Goal: Task Accomplishment & Management: Manage account settings

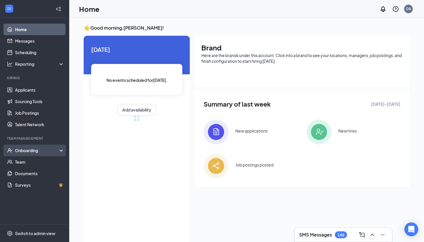
click at [29, 149] on div "Onboarding" at bounding box center [37, 151] width 44 height 6
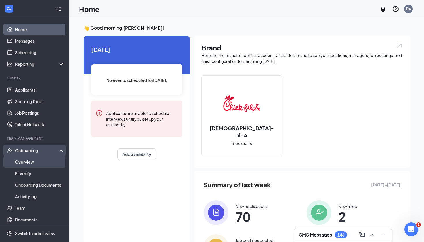
click at [27, 166] on link "Overview" at bounding box center [39, 162] width 49 height 12
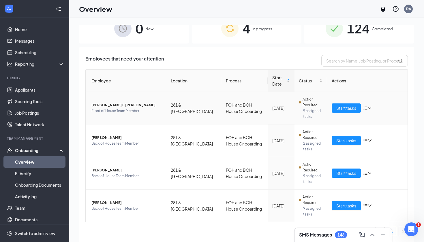
scroll to position [12, 0]
click at [341, 138] on span "Start tasks" at bounding box center [346, 141] width 20 height 6
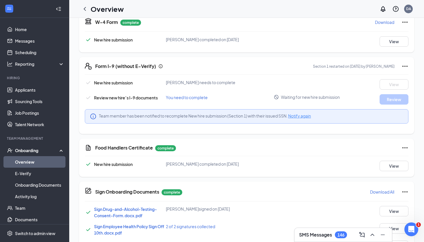
click at [306, 117] on span "Notify again" at bounding box center [299, 115] width 23 height 5
click at [86, 9] on icon "ChevronLeft" at bounding box center [84, 8] width 7 height 7
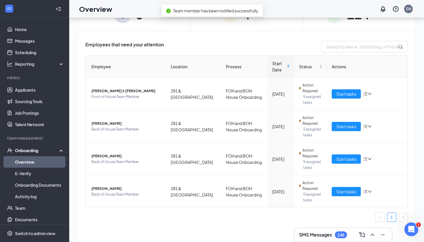
scroll to position [21, 0]
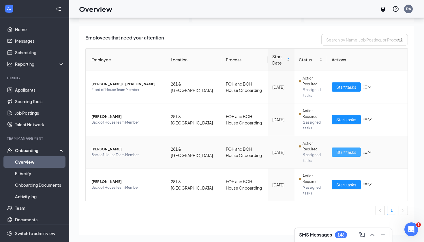
click at [335, 150] on button "Start tasks" at bounding box center [346, 152] width 29 height 9
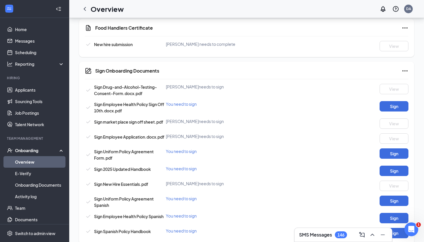
scroll to position [278, 0]
click at [86, 7] on icon "ChevronLeft" at bounding box center [84, 8] width 7 height 7
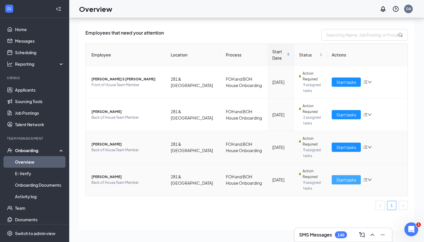
scroll to position [12, 0]
click at [342, 182] on span "Start tasks" at bounding box center [346, 180] width 20 height 6
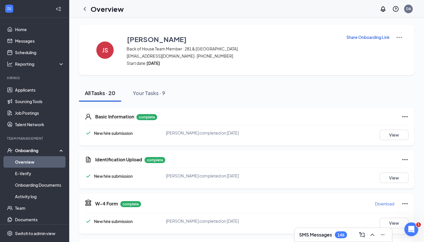
click at [401, 37] on img at bounding box center [399, 37] width 7 height 7
click at [399, 44] on li "View details" at bounding box center [398, 47] width 29 height 9
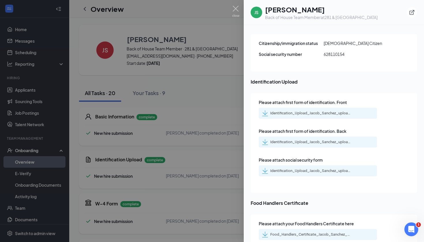
scroll to position [728, 0]
click at [324, 111] on div "Identification_Upload_Jacob_Sanchez_uploadedfile_20251014.pdf.pdf" at bounding box center [310, 113] width 81 height 5
click at [307, 169] on div "Identification_Upload_Jacob_Sanchez_uploadedfile_20251014.pdf.pdf" at bounding box center [310, 171] width 81 height 5
click at [209, 94] on div at bounding box center [212, 121] width 424 height 242
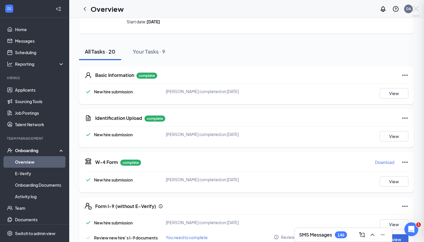
scroll to position [0, 0]
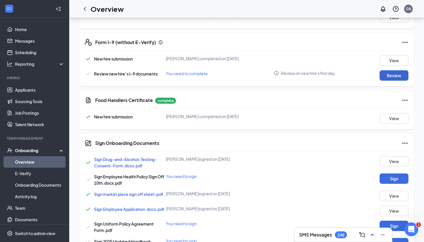
click at [383, 74] on button "Review" at bounding box center [394, 75] width 29 height 10
type input "[DATE]"
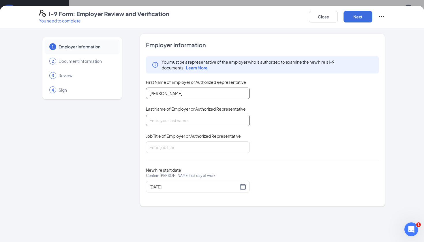
type input "[PERSON_NAME]"
type input "a"
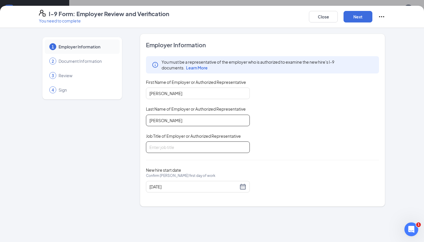
type input "[PERSON_NAME]"
type input "Front of House Director"
click at [363, 18] on button "Next" at bounding box center [357, 17] width 29 height 12
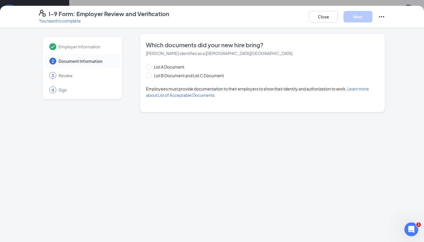
click at [209, 72] on div "List A Document List B Document and List C Document" at bounding box center [190, 71] width 89 height 15
click at [209, 75] on span "List B Document and List C Document" at bounding box center [189, 75] width 74 height 6
click at [150, 75] on input "List B Document and List C Document" at bounding box center [148, 75] width 4 height 4
radio input "true"
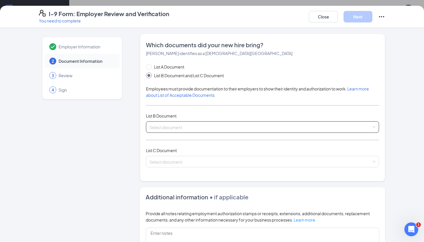
click at [176, 125] on input "search" at bounding box center [260, 126] width 222 height 9
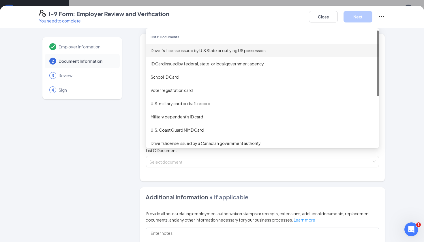
click at [199, 52] on div "Driver’s License issued by U.S State or outlying US possession" at bounding box center [263, 50] width 224 height 6
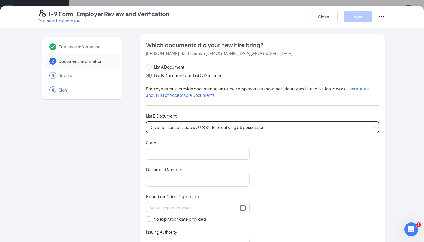
scroll to position [18, 0]
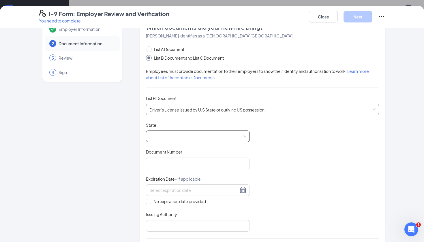
click at [170, 137] on span at bounding box center [197, 136] width 97 height 11
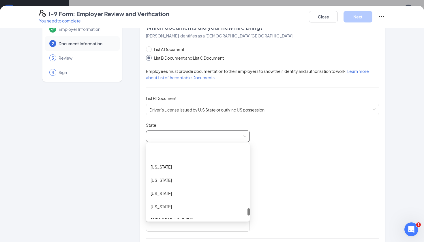
scroll to position [622, 0]
click at [170, 155] on div "[US_STATE]" at bounding box center [198, 153] width 95 height 6
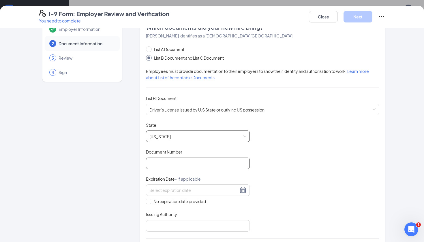
click at [177, 168] on input "Document Number" at bounding box center [198, 164] width 104 height 12
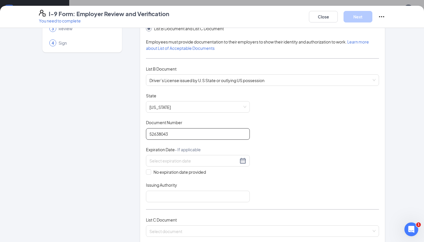
type input "52638043"
click at [264, 128] on div "Document Title Driver’s License issued by U.S State or outlying US possession S…" at bounding box center [262, 148] width 233 height 110
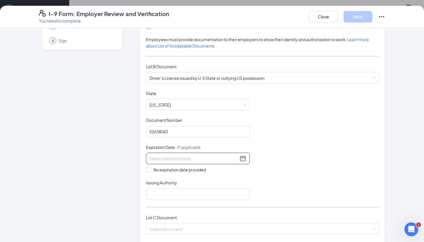
click at [244, 162] on div at bounding box center [198, 159] width 104 height 12
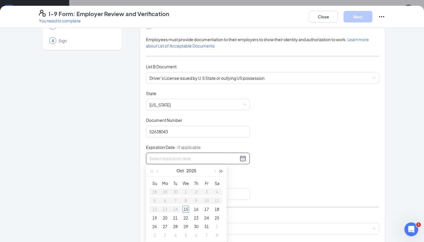
click at [220, 171] on span "button" at bounding box center [221, 171] width 3 height 3
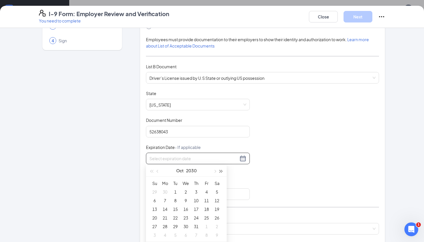
click at [220, 171] on span "button" at bounding box center [221, 171] width 3 height 3
click at [224, 173] on button "button" at bounding box center [221, 171] width 6 height 12
click at [158, 171] on span "button" at bounding box center [158, 171] width 3 height 3
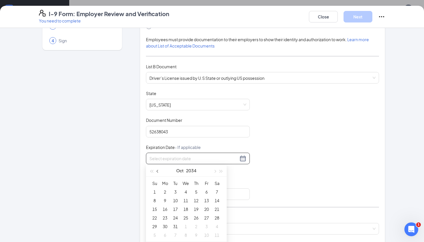
click at [158, 171] on span "button" at bounding box center [158, 171] width 3 height 3
type input "[DATE]"
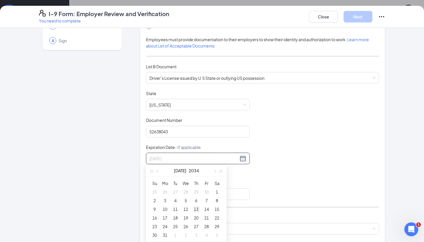
type input "[DATE]"
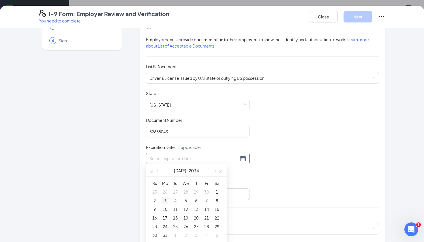
type input "[DATE]"
click at [168, 201] on div "3" at bounding box center [165, 200] width 7 height 7
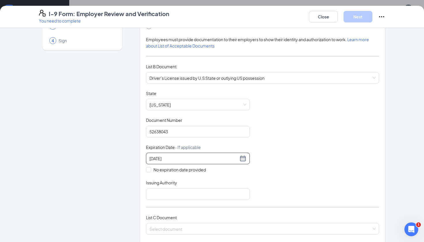
scroll to position [64, 0]
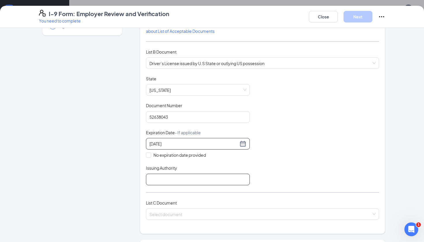
click at [162, 183] on input "Issuing Authority" at bounding box center [198, 180] width 104 height 12
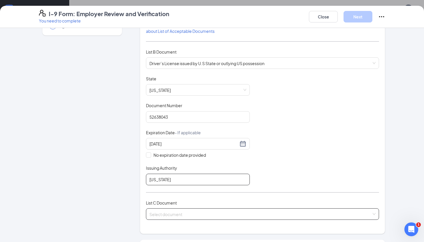
type input "[US_STATE]"
click at [193, 212] on input "search" at bounding box center [260, 213] width 222 height 9
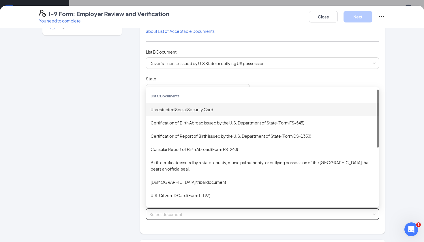
click at [204, 110] on div "Unrestricted Social Security Card" at bounding box center [263, 109] width 224 height 6
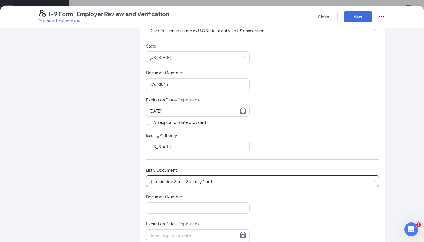
scroll to position [147, 0]
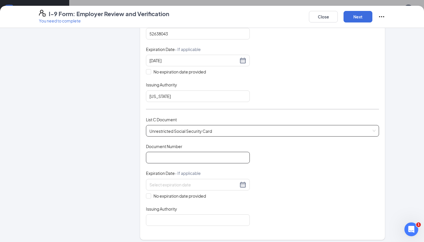
click at [181, 156] on input "Document Number" at bounding box center [198, 158] width 104 height 12
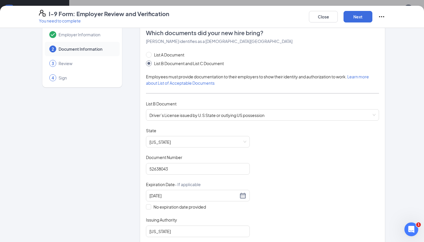
scroll to position [150, 0]
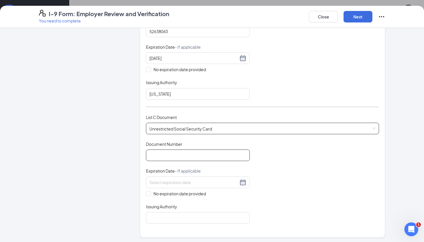
click at [179, 129] on span "Unrestricted Social Security Card" at bounding box center [262, 128] width 226 height 11
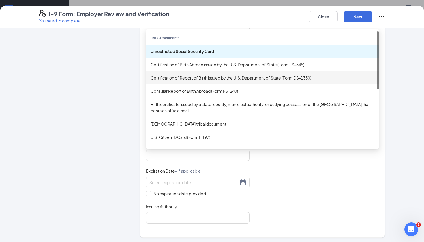
click at [222, 81] on div "Certification of Report of Birth issued by the U.S. Department of State (Form D…" at bounding box center [262, 77] width 233 height 13
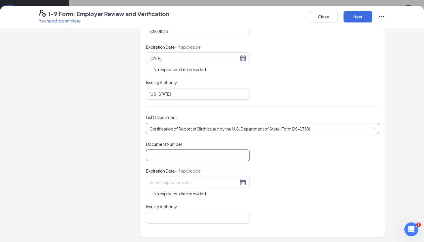
scroll to position [172, 0]
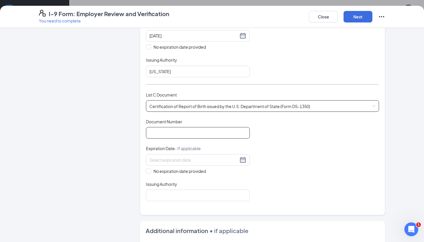
click at [185, 133] on input "Document Number" at bounding box center [198, 133] width 104 height 12
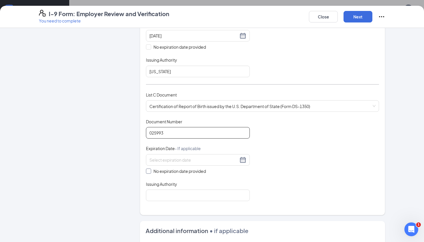
type input "025993"
click at [151, 173] on span "No expiration date provided" at bounding box center [179, 171] width 57 height 6
click at [150, 173] on input "No expiration date provided" at bounding box center [148, 171] width 4 height 4
checkbox input "true"
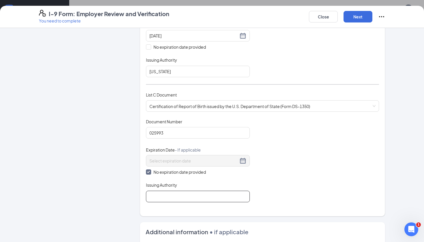
click at [160, 195] on input "Issuing Authority" at bounding box center [198, 197] width 104 height 12
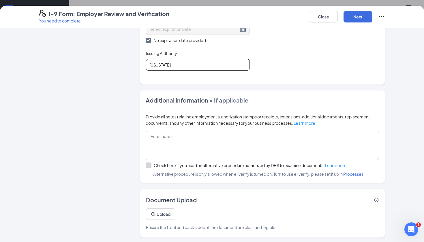
scroll to position [231, 0]
type input "[US_STATE]"
click at [363, 21] on button "Next" at bounding box center [357, 17] width 29 height 12
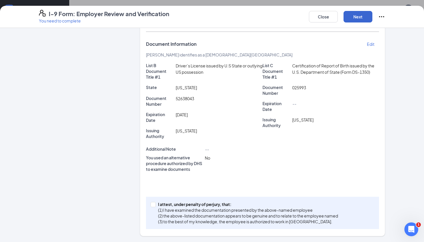
click at [361, 16] on button "Next" at bounding box center [357, 17] width 29 height 12
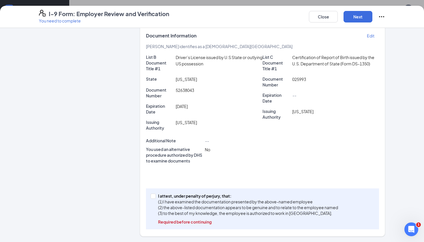
scroll to position [235, 0]
click at [151, 192] on div "I attest, under penalty of [PERSON_NAME], that: (1) I have examined the documen…" at bounding box center [262, 209] width 233 height 41
click at [152, 194] on input "I attest, under penalty of [PERSON_NAME], that: (1) I have examined the documen…" at bounding box center [153, 196] width 4 height 4
checkbox input "true"
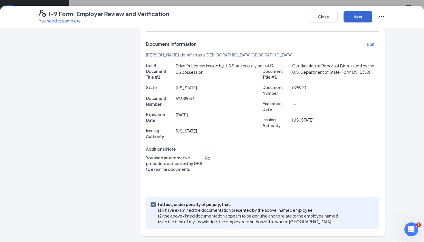
click at [362, 14] on button "Next" at bounding box center [357, 17] width 29 height 12
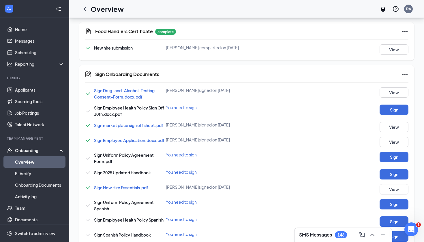
scroll to position [35, 0]
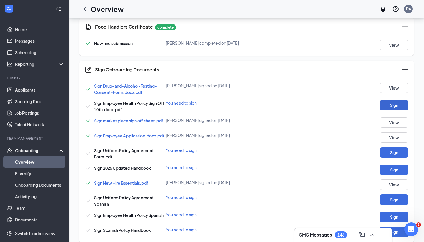
click at [397, 102] on button "Sign" at bounding box center [394, 105] width 29 height 10
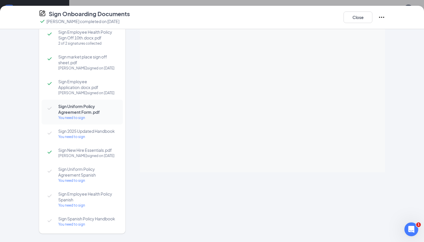
scroll to position [0, 0]
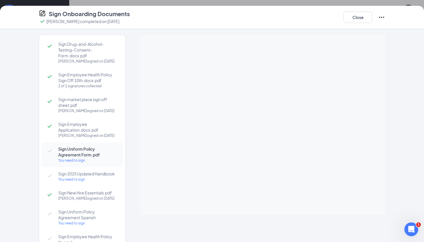
click at [371, 34] on div "Sign Drug-and-Alcohol-Testing-Consent-Form.docx.pdf [PERSON_NAME] signed on [DA…" at bounding box center [212, 135] width 424 height 213
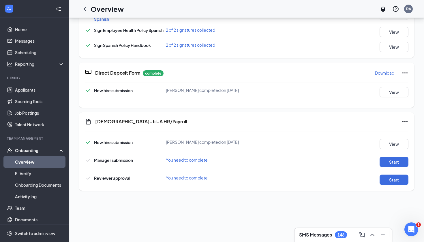
scroll to position [226, 0]
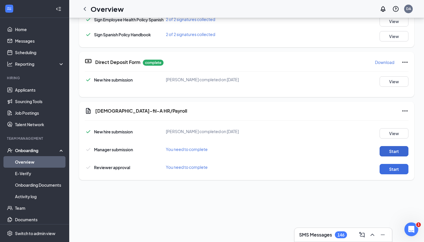
click at [390, 155] on button "Start" at bounding box center [394, 151] width 29 height 10
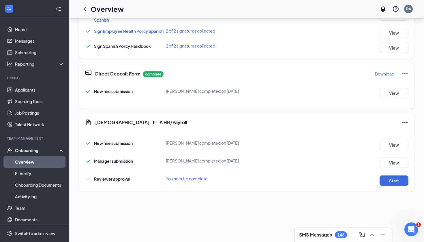
scroll to position [219, 0]
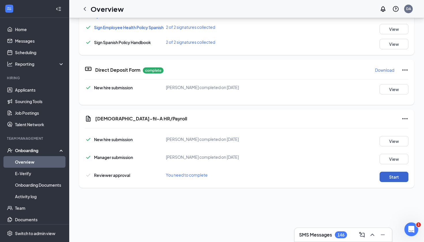
click at [393, 180] on button "Start" at bounding box center [394, 177] width 29 height 10
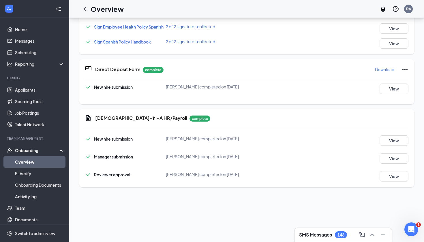
scroll to position [253, 0]
click at [318, 232] on div "SMS Messages 146" at bounding box center [323, 235] width 48 height 7
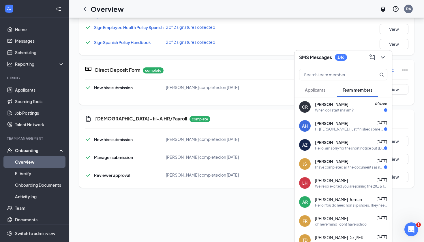
click at [348, 104] on span "[PERSON_NAME]" at bounding box center [331, 105] width 33 height 6
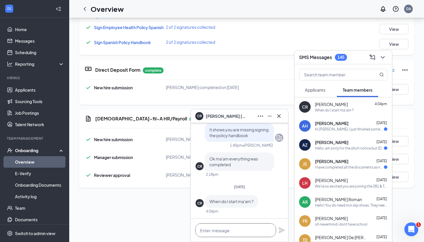
click at [220, 228] on textarea at bounding box center [235, 231] width 81 height 14
type textarea "W"
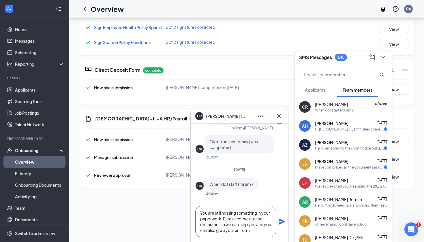
type textarea "You are still missing something in your paperwork. Please come into the restaur…"
click at [281, 220] on icon "Plane" at bounding box center [282, 222] width 6 height 6
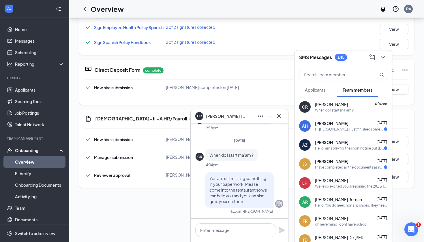
scroll to position [0, 0]
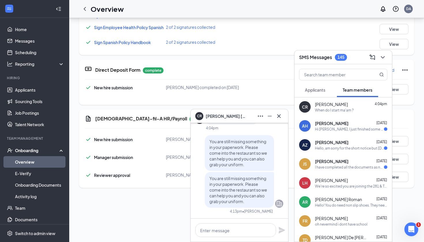
click at [284, 113] on div "CR [PERSON_NAME]" at bounding box center [239, 116] width 97 height 14
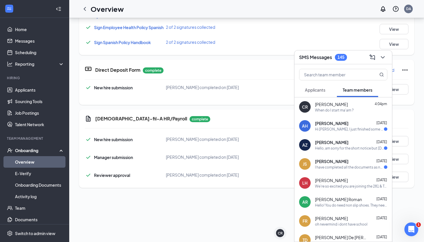
click at [313, 59] on h3 "SMS Messages" at bounding box center [315, 57] width 33 height 6
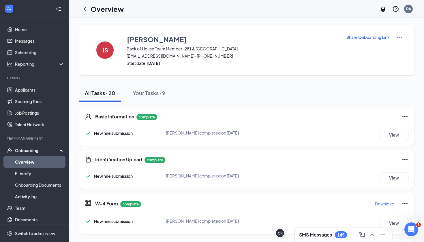
click at [333, 234] on div "SMS Messages 145" at bounding box center [323, 235] width 48 height 7
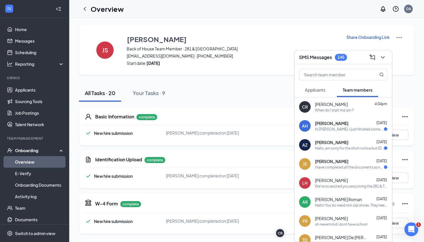
drag, startPoint x: 320, startPoint y: 161, endPoint x: 379, endPoint y: 122, distance: 70.1
click at [320, 162] on span "[PERSON_NAME]" at bounding box center [331, 162] width 33 height 6
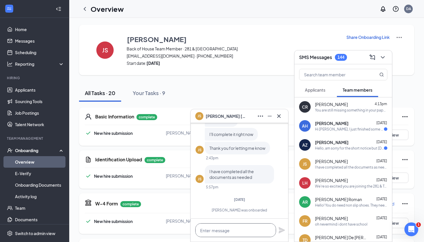
click at [214, 234] on textarea at bounding box center [235, 231] width 81 height 14
click at [222, 223] on div at bounding box center [239, 230] width 97 height 23
click at [213, 235] on textarea at bounding box center [235, 231] width 81 height 14
type textarea "U"
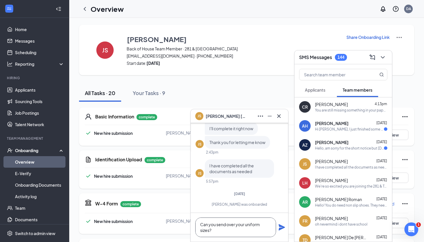
type textarea "Can you send over your uniform sizes?"
click at [282, 228] on icon "Plane" at bounding box center [282, 227] width 6 height 6
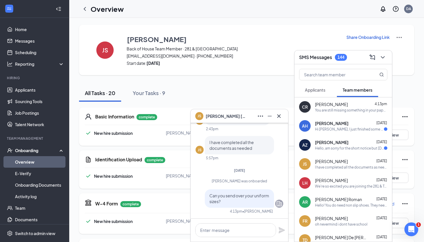
scroll to position [0, 0]
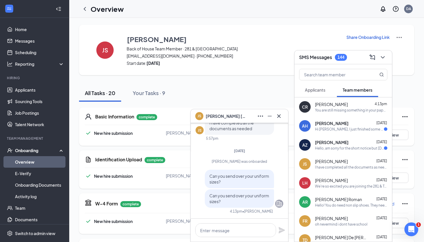
click at [370, 113] on div "CR [PERSON_NAME] 4:13pm You are still missing something in your paperwork. Plea…" at bounding box center [342, 106] width 97 height 19
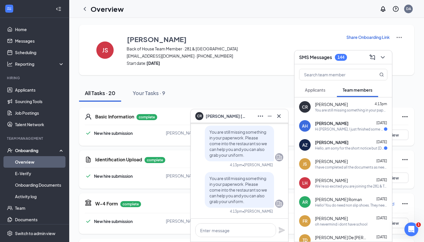
click at [338, 167] on div "I have completed all the documents as needed" at bounding box center [351, 167] width 72 height 5
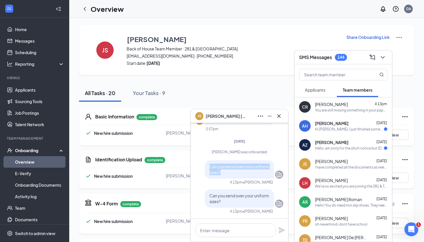
drag, startPoint x: 221, startPoint y: 172, endPoint x: 208, endPoint y: 164, distance: 15.3
click at [208, 164] on div "Can you send over your uniform sizes?" at bounding box center [239, 169] width 69 height 18
copy span "Can you send over your uniform sizes?"
click at [330, 110] on div "You are still missing something in your paperwork. Please come into the restaur…" at bounding box center [351, 110] width 72 height 5
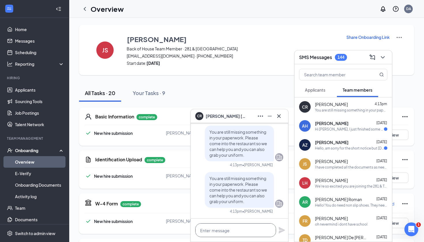
paste textarea "Can you send over your uniform sizes?"
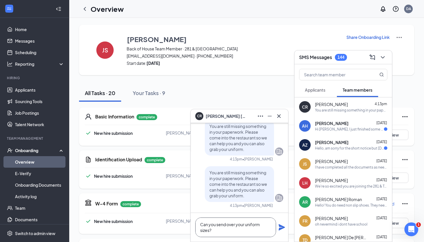
type textarea "Can you send over your uniform sizes?"
click at [281, 227] on icon "Plane" at bounding box center [282, 227] width 6 height 6
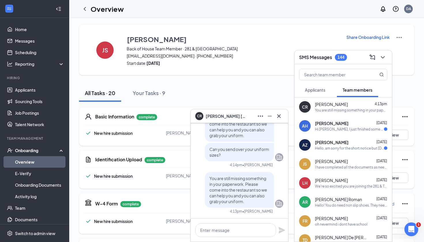
scroll to position [0, 0]
click at [279, 118] on icon "Cross" at bounding box center [278, 116] width 7 height 7
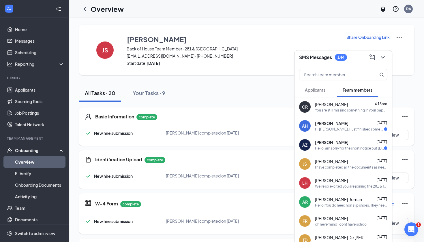
click at [321, 58] on h3 "SMS Messages" at bounding box center [315, 57] width 33 height 6
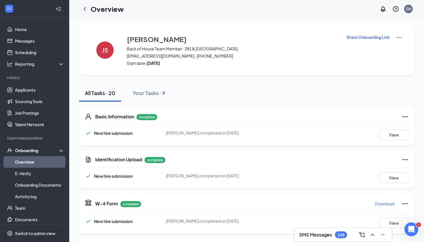
click at [86, 6] on icon "ChevronLeft" at bounding box center [84, 8] width 7 height 7
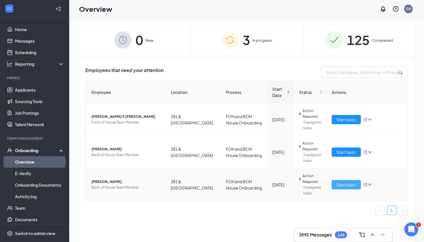
click at [348, 185] on span "Start tasks" at bounding box center [346, 185] width 20 height 6
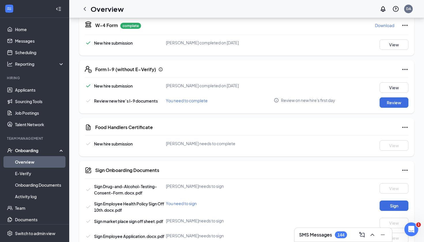
scroll to position [194, 0]
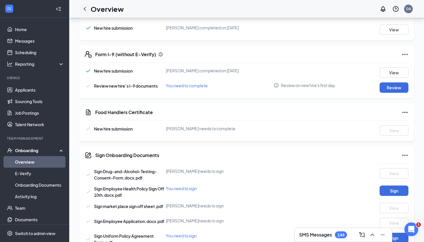
click at [86, 10] on icon "ChevronLeft" at bounding box center [84, 8] width 7 height 7
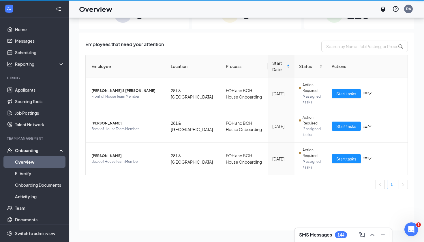
scroll to position [26, 0]
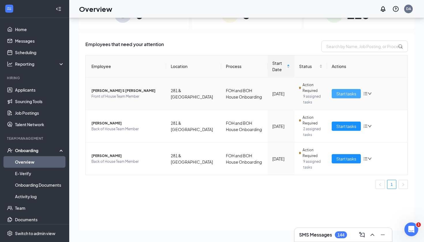
click at [343, 95] on span "Start tasks" at bounding box center [346, 94] width 20 height 6
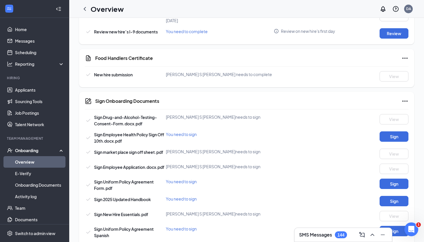
scroll to position [6, 0]
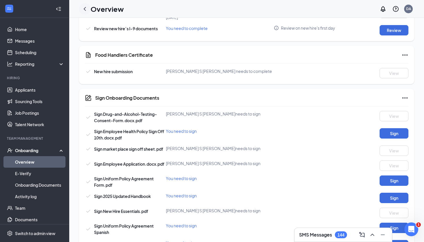
click at [85, 7] on icon "ChevronLeft" at bounding box center [84, 8] width 7 height 7
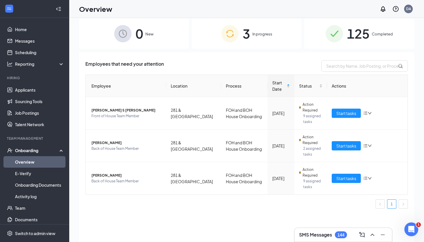
click at [318, 235] on h3 "SMS Messages" at bounding box center [315, 235] width 33 height 6
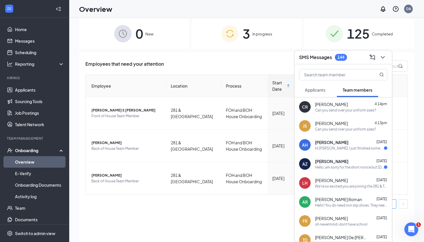
click at [348, 145] on div "[PERSON_NAME] [DATE] Hi [PERSON_NAME], I just finished some of the application.…" at bounding box center [351, 145] width 72 height 11
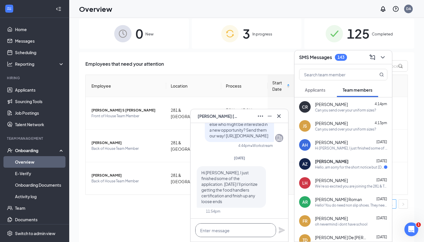
click at [241, 234] on textarea at bounding box center [235, 231] width 81 height 14
type textarea "Please let me know it can be done."
click at [281, 228] on icon "Plane" at bounding box center [282, 230] width 6 height 6
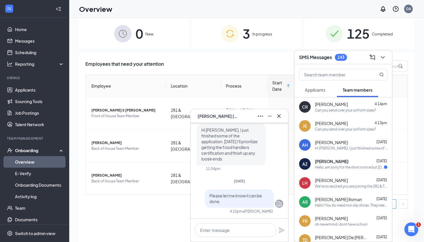
click at [279, 119] on icon "Cross" at bounding box center [278, 116] width 7 height 7
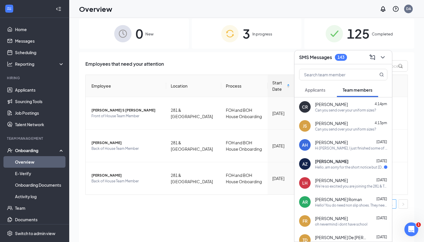
click at [339, 52] on div "SMS Messages 143" at bounding box center [342, 57] width 97 height 14
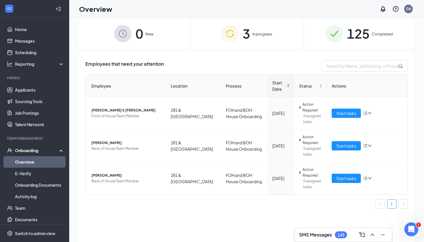
click at [319, 242] on div "SMS Messages 143" at bounding box center [343, 235] width 98 height 14
click at [321, 228] on div "Employees that need your attention Employee Location Process Start Date Status …" at bounding box center [246, 151] width 335 height 198
click at [321, 232] on h3 "SMS Messages" at bounding box center [315, 235] width 33 height 6
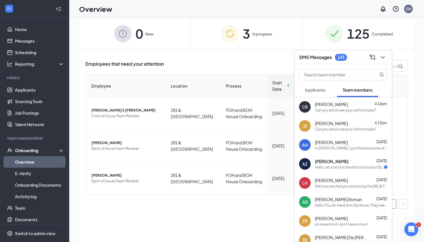
click at [328, 54] on h3 "SMS Messages" at bounding box center [315, 57] width 33 height 6
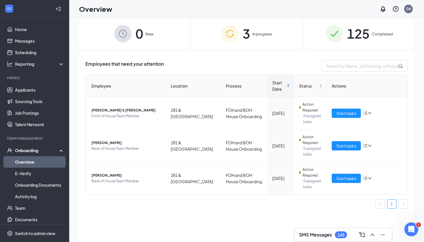
click at [362, 0] on div "Overview DA" at bounding box center [246, 9] width 355 height 18
click at [313, 241] on div "SMS Messages 143" at bounding box center [342, 235] width 97 height 14
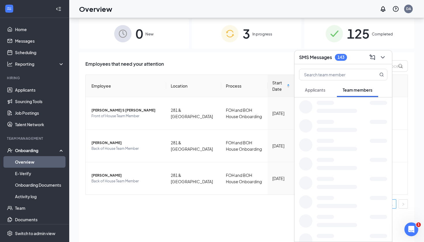
scroll to position [15, 0]
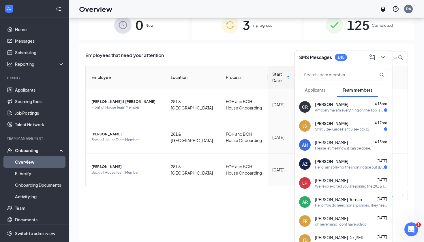
click at [334, 113] on div "CR [PERSON_NAME] 4:18pm Am sorry ma'am everything on the app is telling me comp…" at bounding box center [342, 106] width 97 height 19
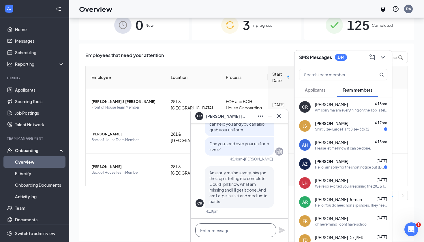
click at [231, 228] on textarea at bounding box center [235, 231] width 81 height 14
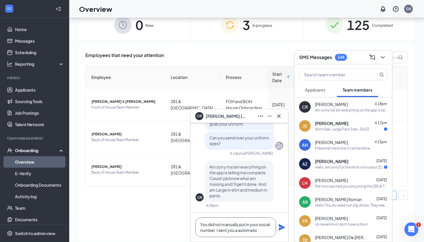
scroll to position [0, 0]
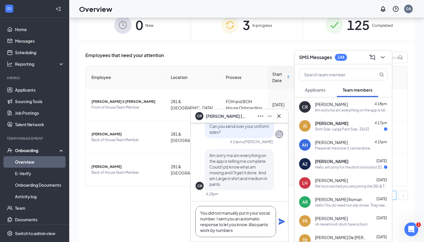
type textarea "You did not manually put in your social number. I sent you an automatic respons…"
click at [278, 222] on div "You did not manually put in your social number. I sent you an automatic respons…" at bounding box center [239, 222] width 97 height 40
click at [283, 223] on icon "Plane" at bounding box center [281, 221] width 7 height 7
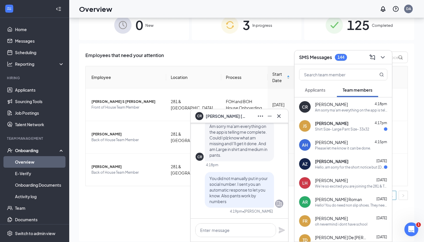
scroll to position [0, 0]
click at [338, 138] on div "AH [PERSON_NAME] 4:15pm Please let me know it can be done." at bounding box center [342, 145] width 97 height 19
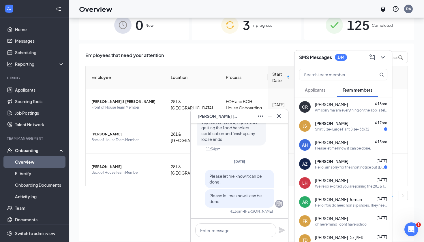
click at [339, 127] on div "Shirt Size- Large Pant Size- 33x32" at bounding box center [342, 129] width 54 height 5
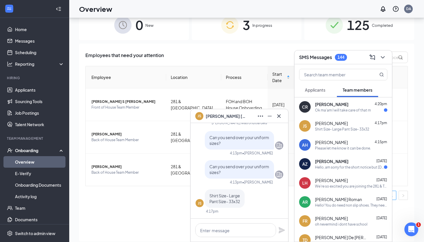
click at [337, 111] on div "Ok ma'am I will take care of that rn" at bounding box center [343, 110] width 56 height 5
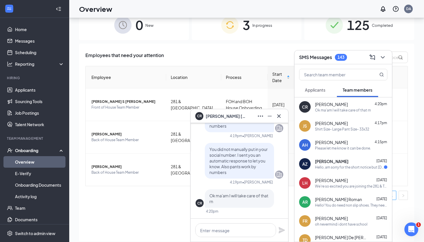
click at [344, 135] on div "JS [PERSON_NAME] 4:17pm Shirt Size- Large Pant Size- 33x32" at bounding box center [342, 126] width 97 height 19
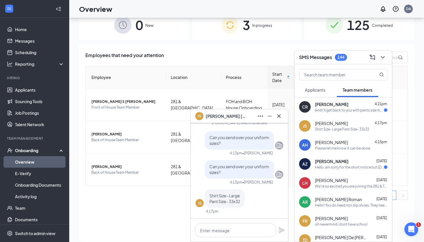
click at [338, 108] on div "And I'll get back to you with pants size ma'am" at bounding box center [349, 110] width 69 height 5
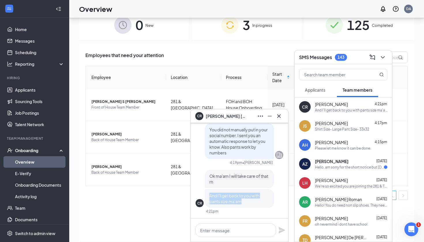
drag, startPoint x: 250, startPoint y: 200, endPoint x: 207, endPoint y: 191, distance: 44.2
click at [207, 191] on div "And I'll get back to you with pants size ma'am" at bounding box center [239, 198] width 69 height 18
click at [222, 163] on div "You did not manually put in your social number. I sent you an automatic respons…" at bounding box center [240, 144] width 88 height 42
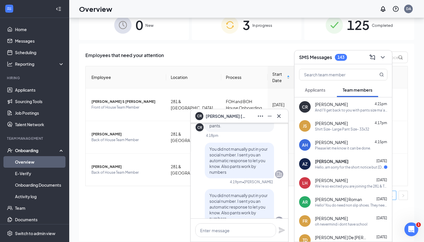
scroll to position [-51, 0]
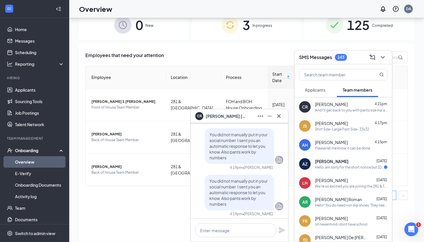
click at [355, 131] on div "Shirt Size- Large Pant Size- 33x32" at bounding box center [342, 129] width 54 height 5
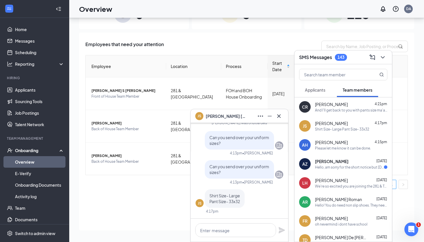
scroll to position [26, 0]
click at [277, 121] on div "JS [PERSON_NAME]" at bounding box center [239, 116] width 97 height 14
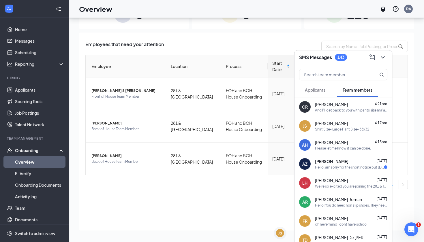
click at [327, 159] on span "[PERSON_NAME]" at bounding box center [331, 162] width 33 height 6
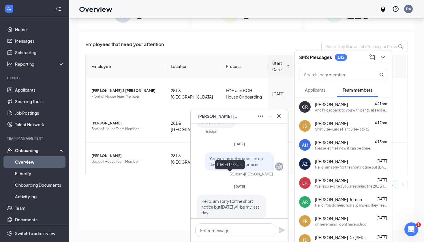
scroll to position [-12, 0]
click at [365, 130] on div "Shirt Size- Large Pant Size- 33x32" at bounding box center [342, 129] width 54 height 5
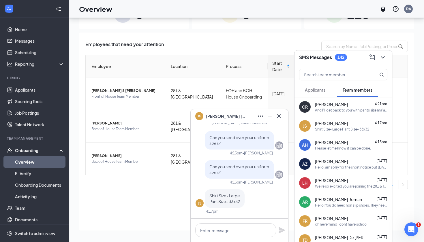
click at [332, 163] on span "[PERSON_NAME]" at bounding box center [331, 162] width 33 height 6
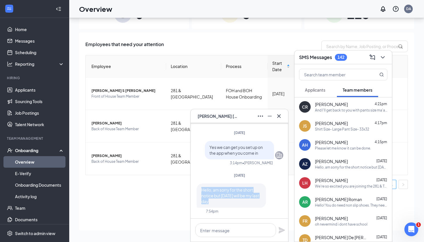
drag, startPoint x: 202, startPoint y: 195, endPoint x: 252, endPoint y: 203, distance: 50.9
click at [252, 204] on div "AZ Hello, am sorry for the short notice but [DATE] will be my last day" at bounding box center [240, 196] width 88 height 24
click at [253, 154] on span "Yes we can get you set up on the app when you come in" at bounding box center [235, 150] width 53 height 11
click at [278, 121] on div "AZ [PERSON_NAME]" at bounding box center [239, 116] width 97 height 14
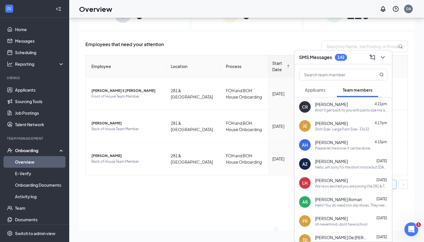
click at [335, 103] on span "[PERSON_NAME]" at bounding box center [331, 105] width 33 height 6
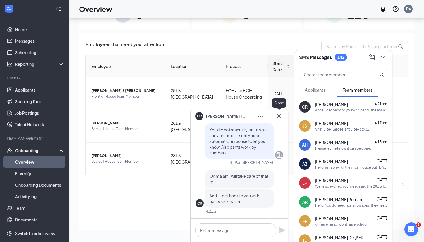
click at [277, 112] on button at bounding box center [278, 116] width 9 height 9
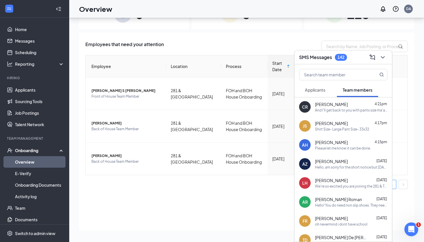
click at [313, 58] on h3 "SMS Messages" at bounding box center [315, 57] width 33 height 6
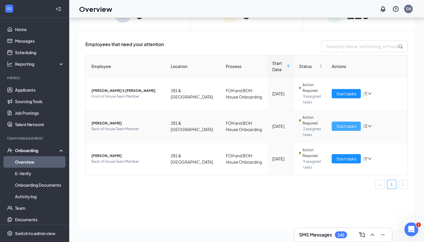
click at [339, 126] on span "Start tasks" at bounding box center [346, 126] width 20 height 6
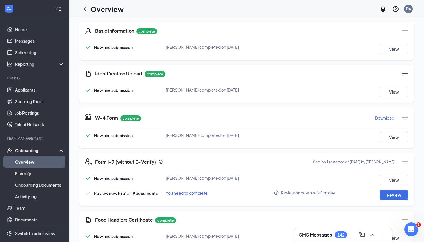
scroll to position [169, 0]
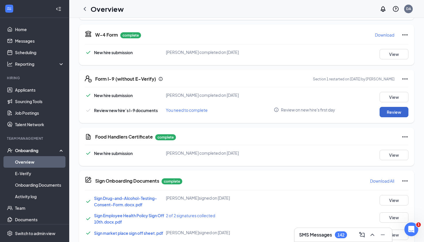
click at [402, 112] on button "Review" at bounding box center [394, 112] width 29 height 10
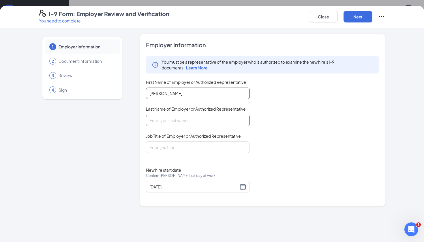
type input "[PERSON_NAME]"
click at [174, 154] on div "Employer Information You must be a representative of the employer who is author…" at bounding box center [262, 120] width 233 height 159
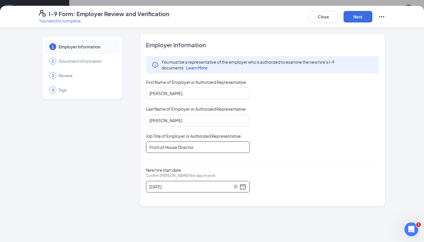
type input "Front of House Director"
click at [243, 187] on div "[DATE]" at bounding box center [197, 186] width 97 height 7
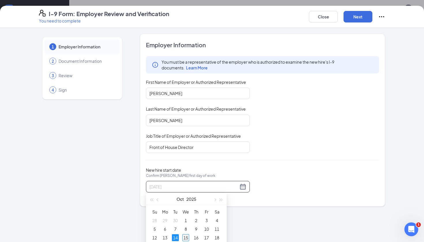
type input "[DATE]"
click at [188, 238] on div "15" at bounding box center [185, 237] width 7 height 7
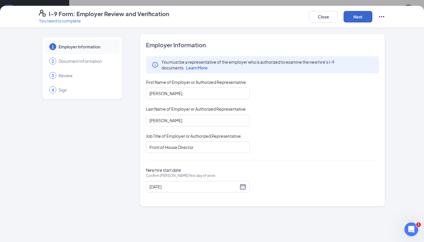
click at [367, 16] on button "Next" at bounding box center [357, 17] width 29 height 12
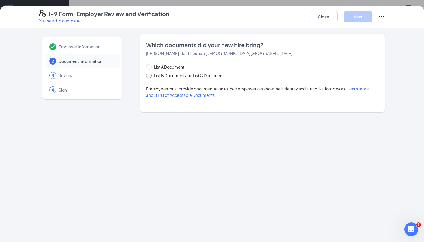
click at [168, 76] on span "List B Document and List C Document" at bounding box center [189, 75] width 74 height 6
click at [150, 76] on input "List B Document and List C Document" at bounding box center [148, 75] width 4 height 4
radio input "true"
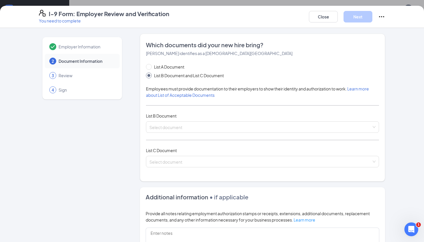
click at [386, 18] on div "I-9 Form: Employer Review and Verification You need to complete Close Next" at bounding box center [211, 17] width 369 height 14
click at [380, 18] on icon "Ellipses" at bounding box center [381, 16] width 7 height 7
click at [381, 17] on icon "Ellipses" at bounding box center [381, 16] width 7 height 7
click at [326, 14] on button "Close" at bounding box center [323, 17] width 29 height 12
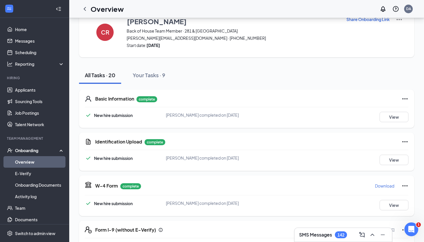
scroll to position [0, 0]
click at [397, 18] on div "Overview DA" at bounding box center [246, 9] width 355 height 18
click at [397, 18] on img at bounding box center [399, 19] width 7 height 7
click at [392, 47] on div "Share Onboarding Link" at bounding box center [374, 32] width 57 height 32
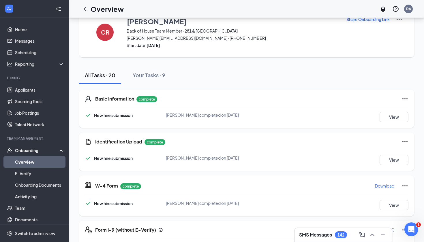
click at [400, 20] on img at bounding box center [399, 19] width 7 height 7
click at [390, 31] on span "View details" at bounding box center [399, 30] width 22 height 6
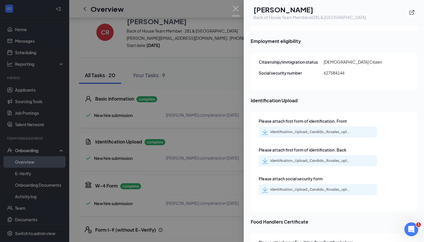
scroll to position [728, 0]
click at [299, 130] on div "Identification_Upload_Candido_Rosales_uploadedfile_20251013.pdf.pdf" at bounding box center [310, 132] width 81 height 5
click at [268, 187] on div "Identification_Upload_Candido_Rosales_uploadedfile_20251013.pdf.pdf" at bounding box center [306, 190] width 89 height 6
click at [202, 42] on div at bounding box center [212, 121] width 424 height 242
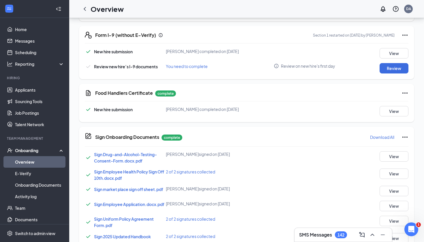
scroll to position [209, 0]
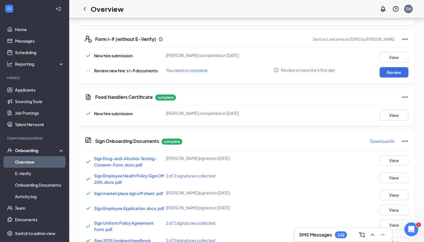
click at [395, 78] on div "Form I-9 (without E-Verify) Section 1 restarted on [DATE] by [PERSON_NAME] New …" at bounding box center [246, 56] width 335 height 53
click at [395, 75] on button "Review" at bounding box center [394, 72] width 29 height 10
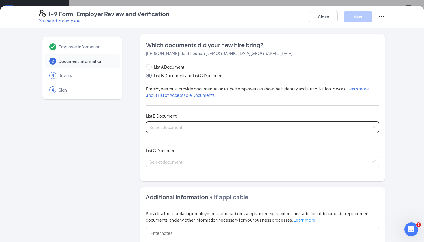
click at [182, 122] on div "Select document" at bounding box center [262, 127] width 233 height 12
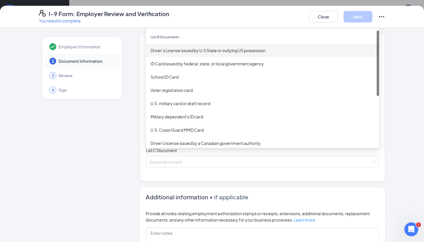
click at [190, 50] on div "Driver’s License issued by U.S State or outlying US possession" at bounding box center [263, 50] width 224 height 6
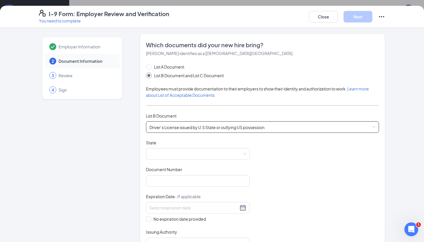
scroll to position [54, 0]
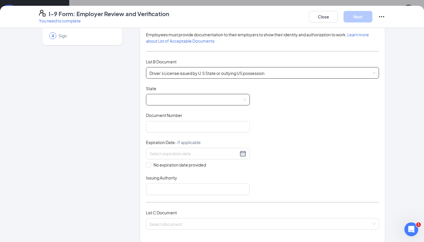
click at [169, 96] on span at bounding box center [197, 99] width 97 height 11
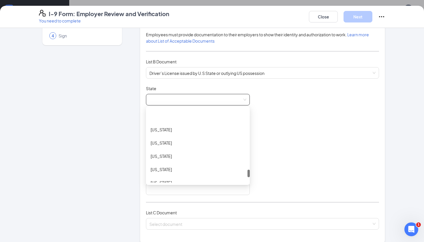
scroll to position [598, 0]
click at [163, 142] on div "[US_STATE]" at bounding box center [198, 141] width 95 height 6
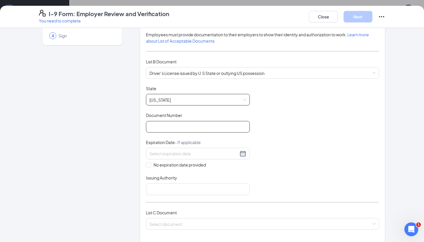
click at [156, 127] on input "Document Number" at bounding box center [198, 127] width 104 height 12
type input "39848405"
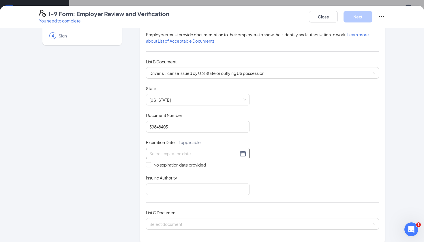
click at [244, 156] on div at bounding box center [197, 153] width 97 height 7
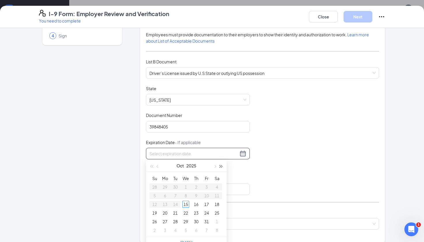
click at [220, 165] on button "button" at bounding box center [221, 166] width 6 height 12
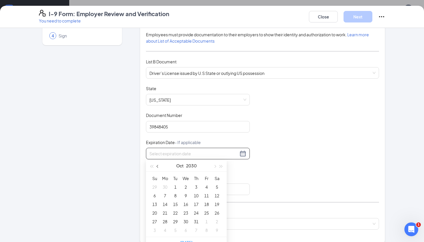
click at [158, 168] on button "button" at bounding box center [158, 166] width 6 height 12
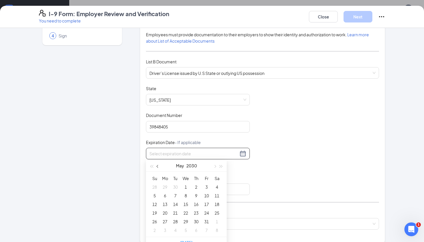
click at [158, 168] on button "button" at bounding box center [158, 166] width 6 height 12
type input "[DATE]"
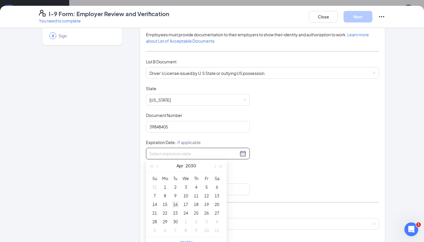
type input "[DATE]"
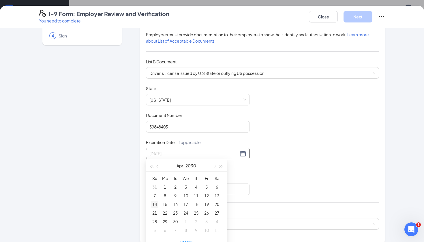
click at [155, 202] on div "14" at bounding box center [154, 204] width 7 height 7
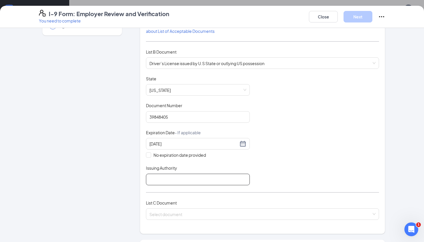
click at [170, 179] on input "Issuing Authority" at bounding box center [198, 180] width 104 height 12
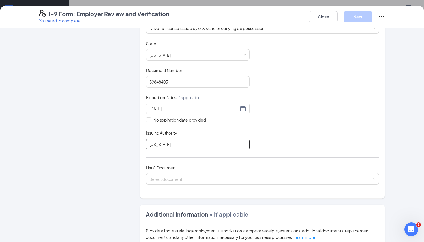
scroll to position [100, 0]
type input "[US_STATE]"
click at [173, 179] on input "search" at bounding box center [260, 177] width 222 height 9
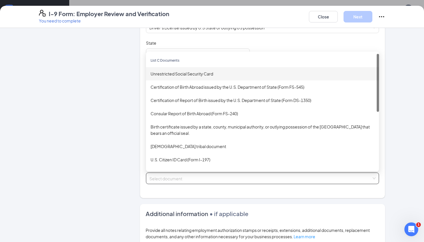
click at [180, 68] on div "Unrestricted Social Security Card" at bounding box center [262, 73] width 233 height 13
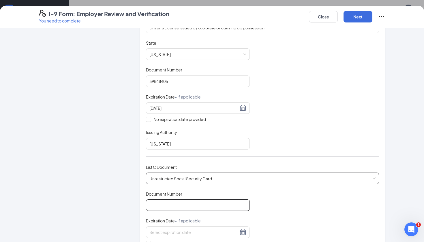
click at [191, 202] on input "Document Number" at bounding box center [198, 206] width 104 height 12
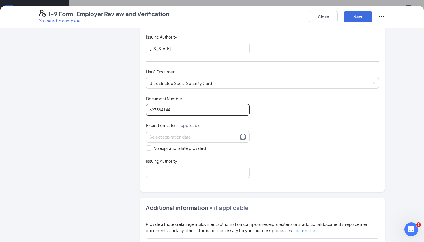
scroll to position [201, 0]
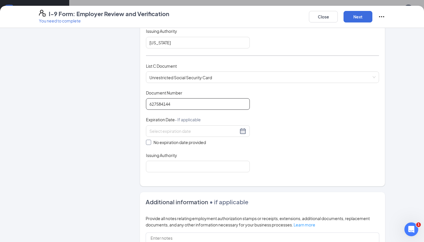
type input "627584144"
click at [151, 142] on span at bounding box center [148, 142] width 5 height 5
click at [150, 142] on input "No expiration date provided" at bounding box center [148, 142] width 4 height 4
checkbox input "true"
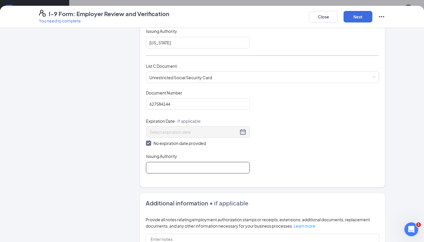
click at [151, 163] on input "Issuing Authority" at bounding box center [198, 168] width 104 height 12
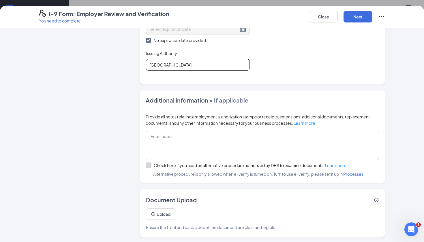
scroll to position [363, 0]
type input "[GEOGRAPHIC_DATA]"
click at [365, 21] on button "Next" at bounding box center [357, 17] width 29 height 12
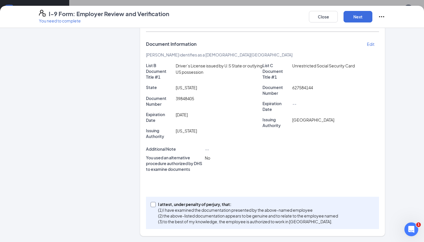
scroll to position [95, 0]
click at [151, 202] on label "I attest, under penalty of [PERSON_NAME], that: (1) I have examined the documen…" at bounding box center [246, 213] width 190 height 23
click at [151, 202] on input "I attest, under penalty of [PERSON_NAME], that: (1) I have examined the documen…" at bounding box center [153, 204] width 4 height 4
checkbox input "true"
click at [355, 17] on button "Next" at bounding box center [357, 17] width 29 height 12
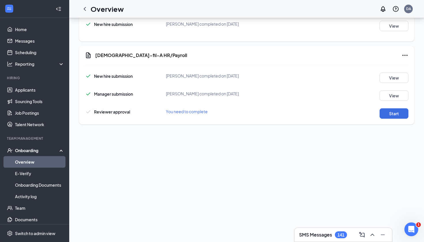
scroll to position [349, 0]
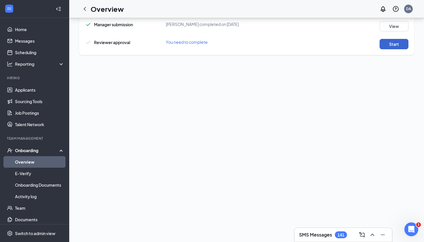
click at [395, 46] on button "Start" at bounding box center [394, 44] width 29 height 10
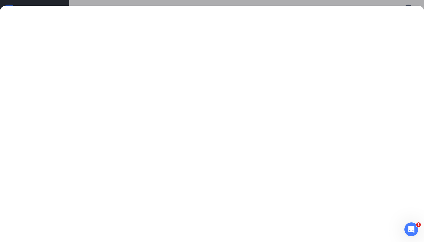
scroll to position [202, 0]
click at [168, 10] on div at bounding box center [212, 124] width 424 height 236
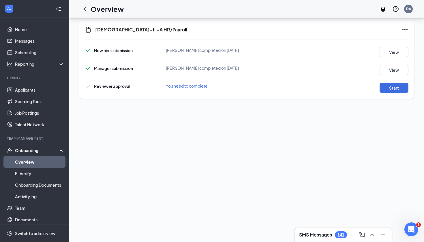
scroll to position [179, 0]
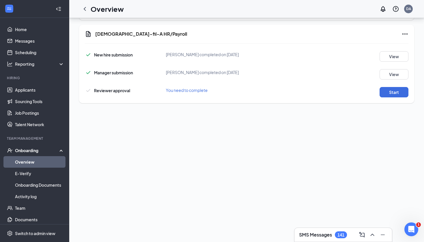
click at [402, 41] on div "[DEMOGRAPHIC_DATA]-fil-A HR/Payroll New hire submission [PERSON_NAME] completed…" at bounding box center [246, 64] width 335 height 78
click at [404, 35] on icon "Ellipses" at bounding box center [404, 34] width 7 height 7
click at [380, 50] on span "Mark as complete" at bounding box center [384, 48] width 34 height 6
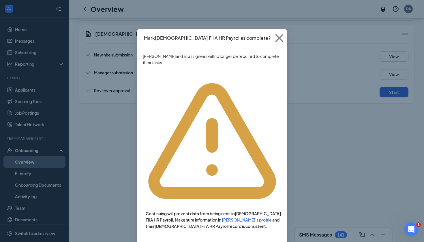
click at [301, 117] on div "[PERSON_NAME][DEMOGRAPHIC_DATA] Fil A HR Payroll as complete? [PERSON_NAME] and…" at bounding box center [212, 121] width 424 height 242
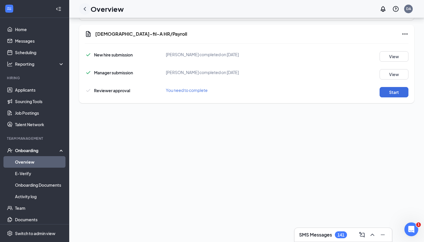
click at [89, 7] on div at bounding box center [85, 9] width 12 height 12
click at [85, 10] on icon "ChevronLeft" at bounding box center [85, 9] width 2 height 4
